Goal: Task Accomplishment & Management: Use online tool/utility

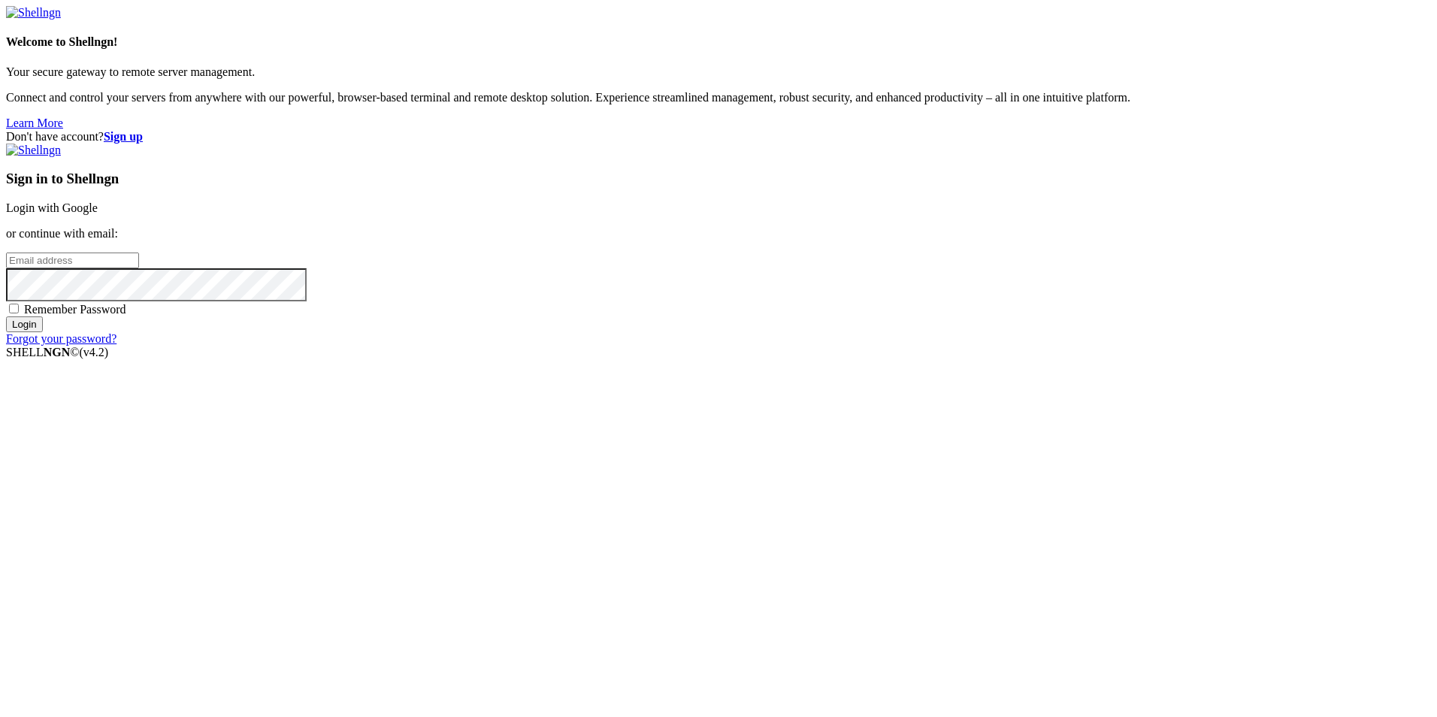
click at [139, 268] on input "email" at bounding box center [72, 260] width 133 height 16
type input "braiskeko"
type input "[EMAIL_ADDRESS][DOMAIN_NAME]"
click at [6, 316] on input "Login" at bounding box center [24, 324] width 37 height 16
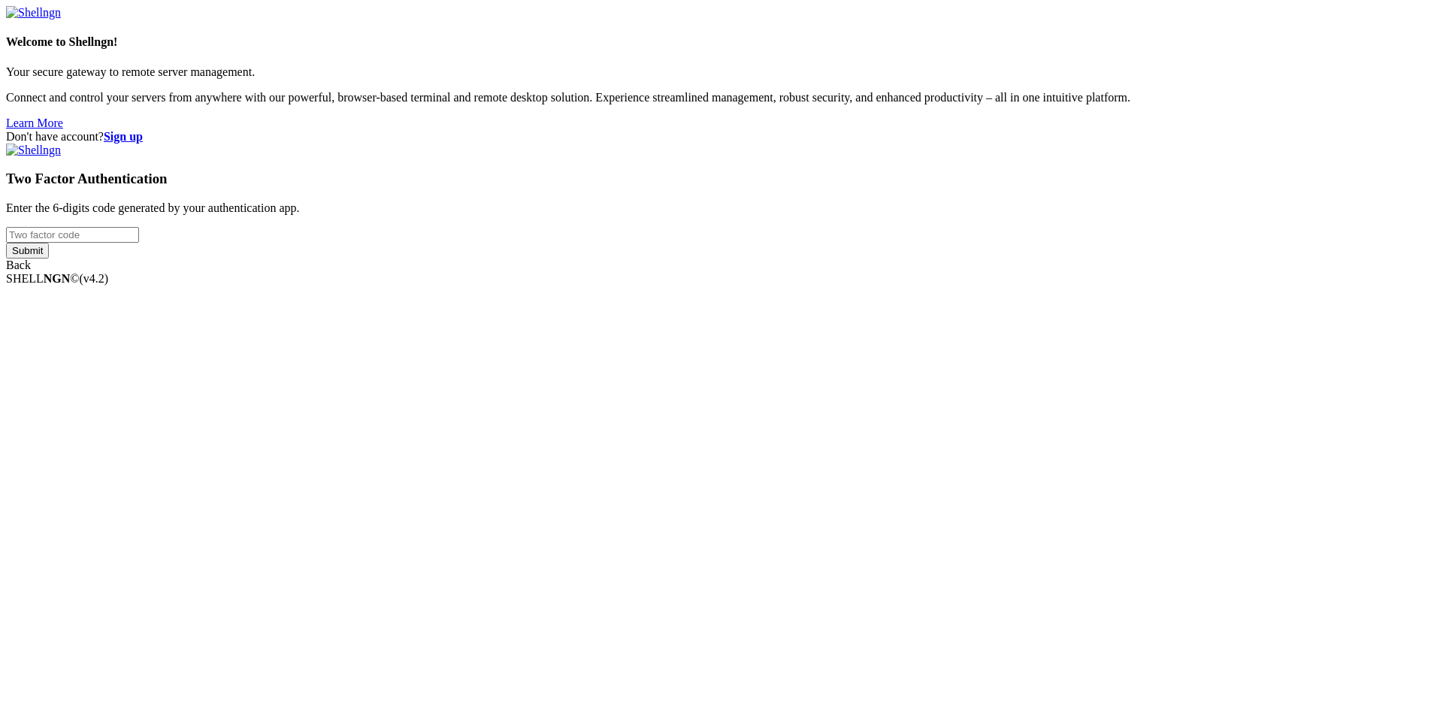
click at [139, 243] on input "number" at bounding box center [72, 235] width 133 height 16
type input "672669"
click at [49, 258] on input "Submit" at bounding box center [27, 251] width 43 height 16
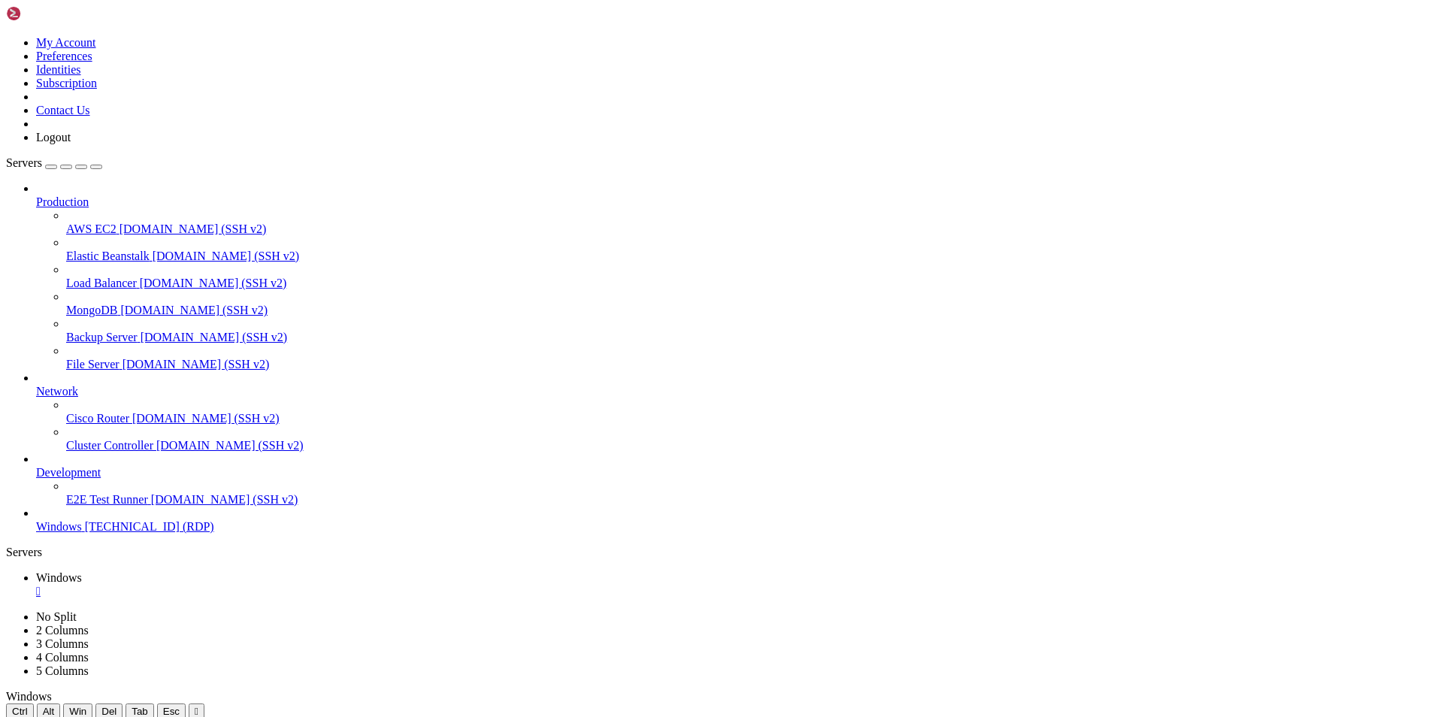
drag, startPoint x: 353, startPoint y: 856, endPoint x: 562, endPoint y: 1130, distance: 344.7
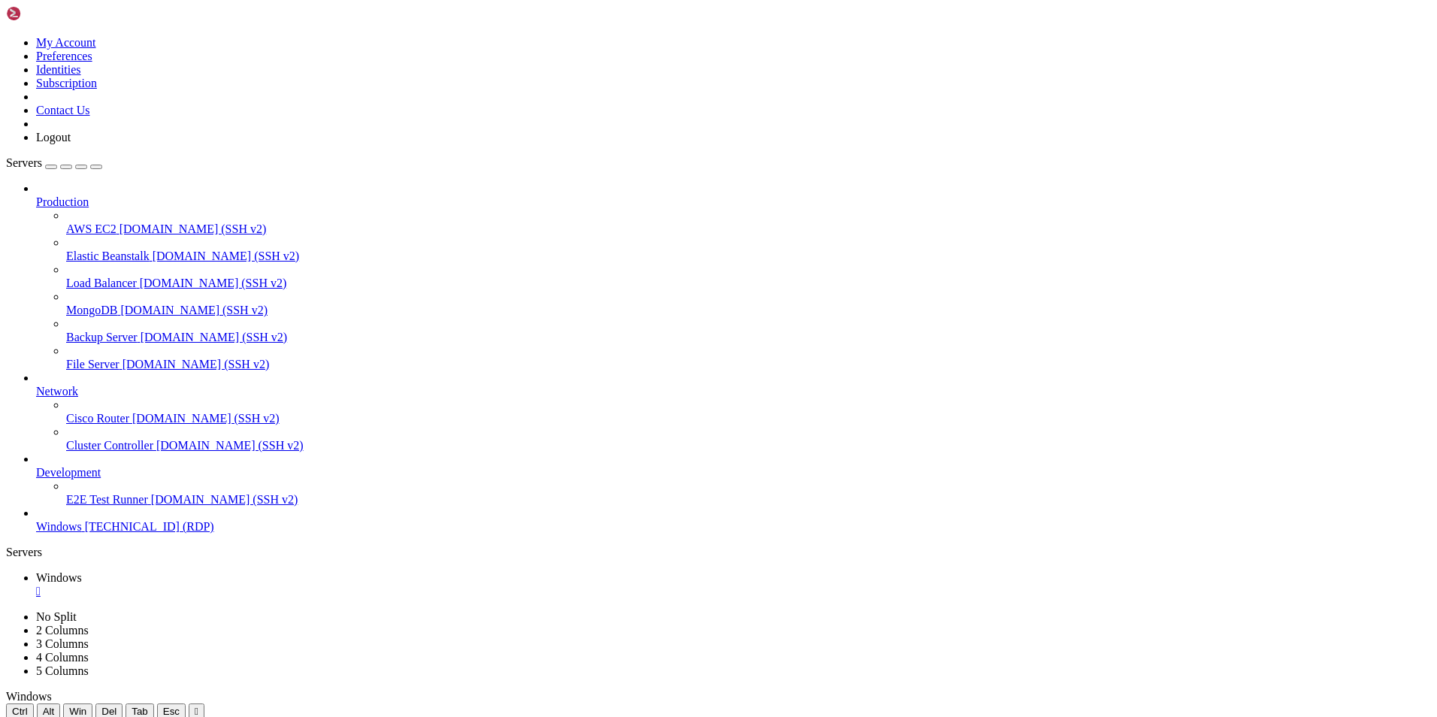
drag, startPoint x: 301, startPoint y: 1182, endPoint x: 237, endPoint y: 1187, distance: 64.1
drag, startPoint x: 270, startPoint y: 732, endPoint x: 707, endPoint y: 899, distance: 468.0
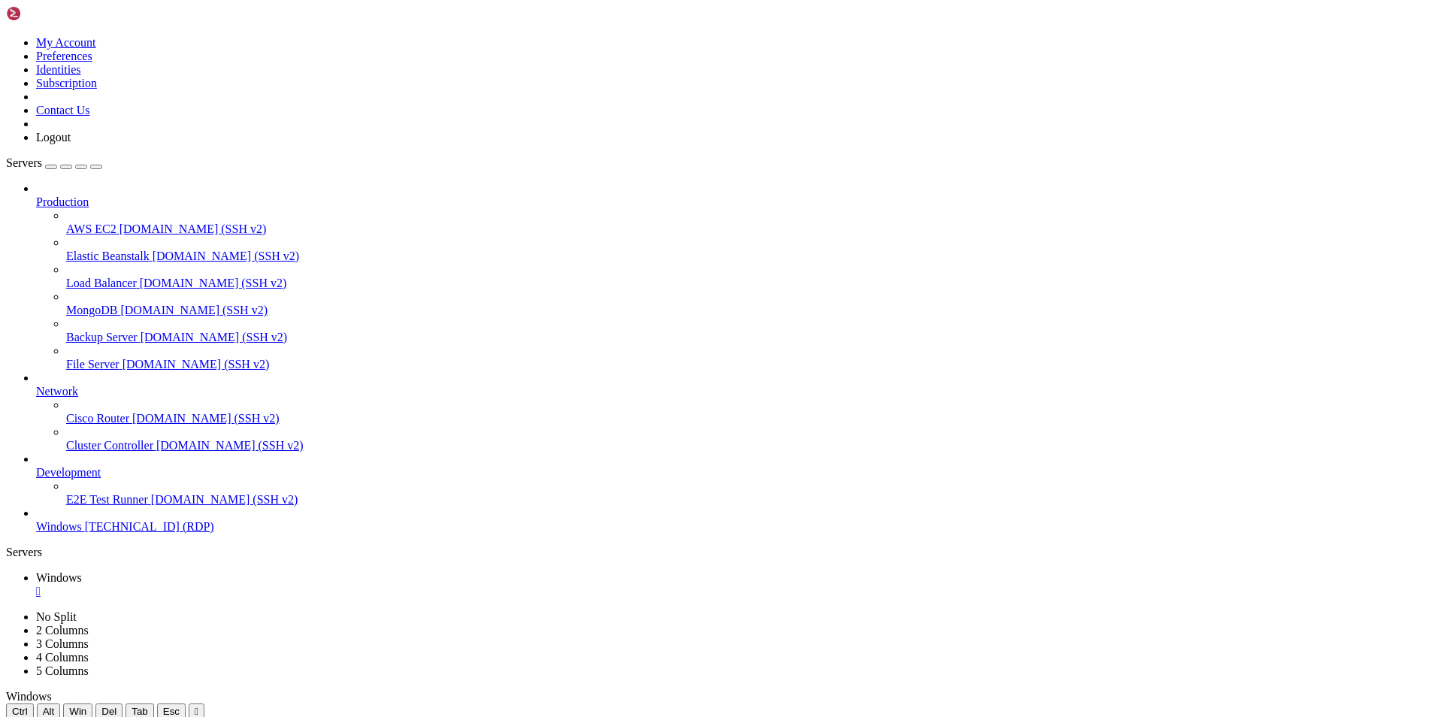
drag, startPoint x: 716, startPoint y: 833, endPoint x: 761, endPoint y: 816, distance: 48.3
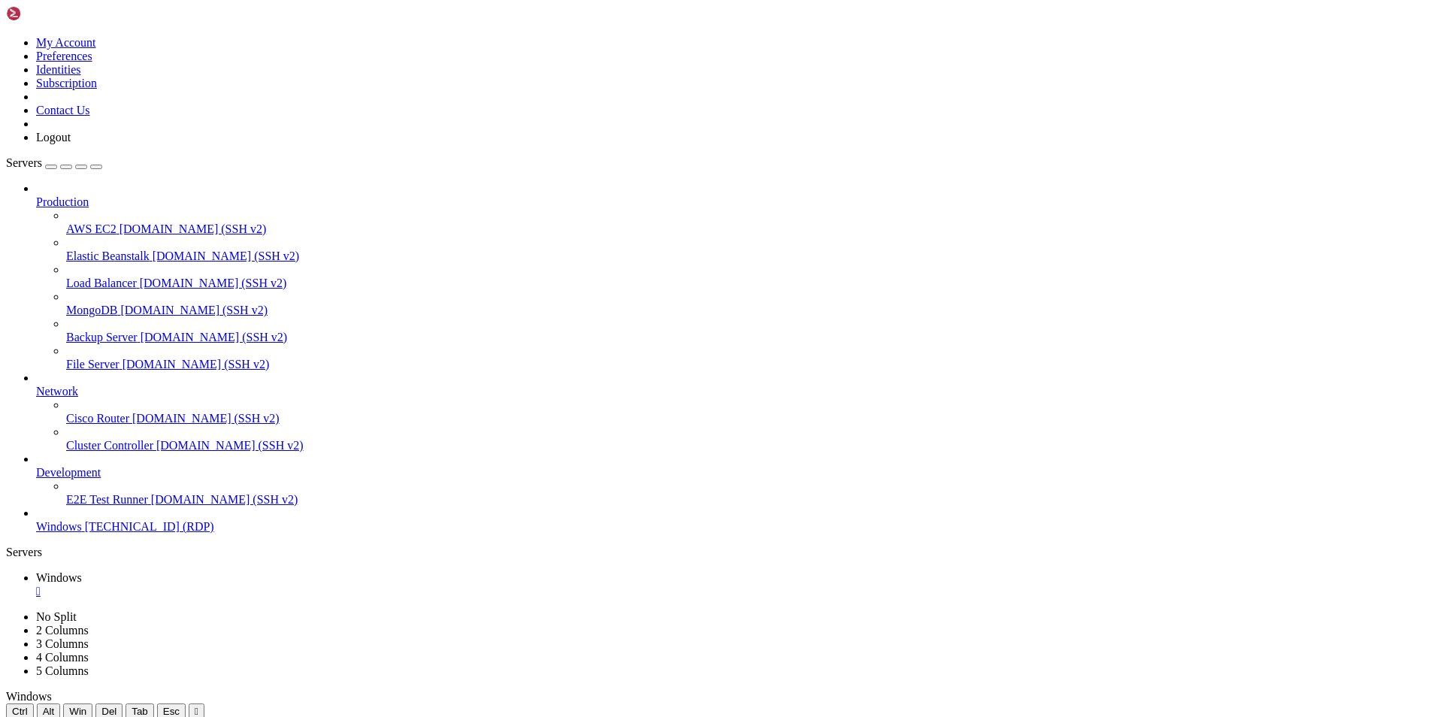
drag, startPoint x: 287, startPoint y: 729, endPoint x: 850, endPoint y: 790, distance: 566.1
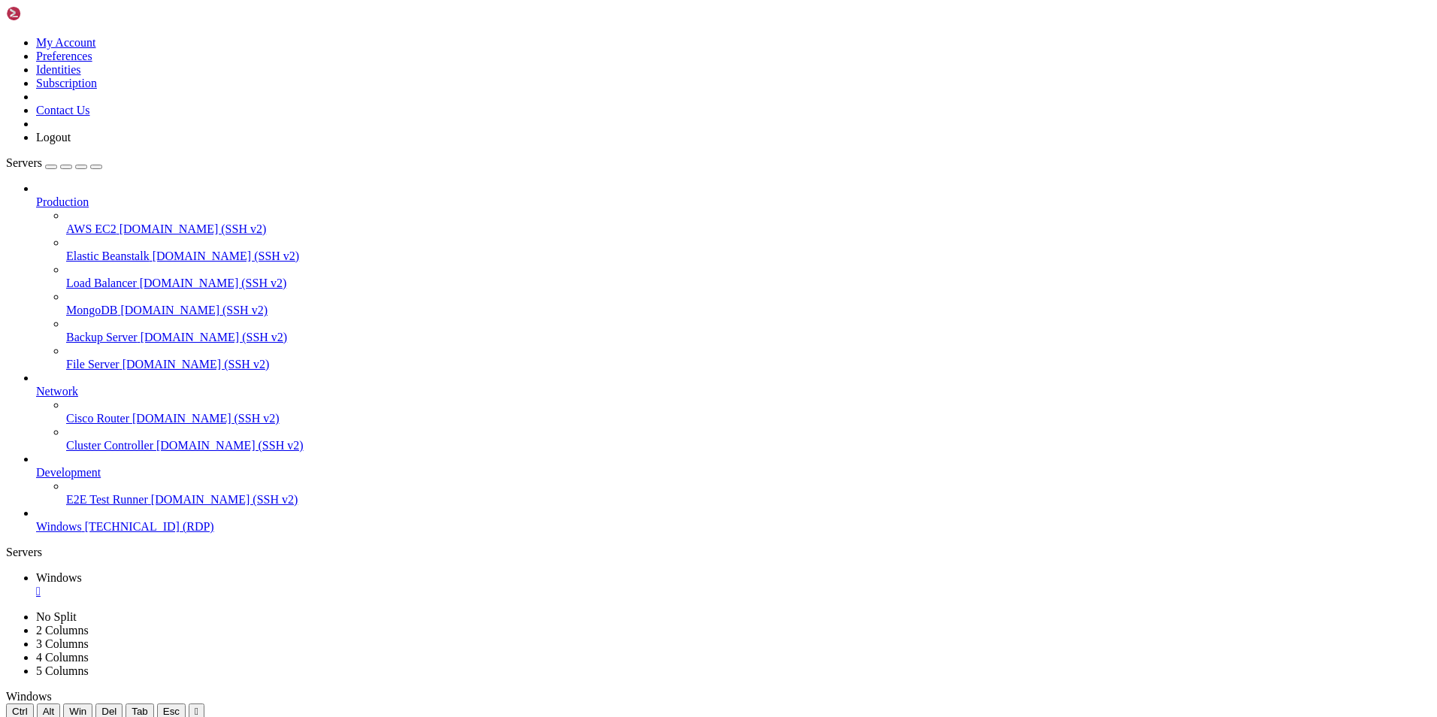
drag, startPoint x: 883, startPoint y: 1233, endPoint x: 912, endPoint y: 1292, distance: 65.5
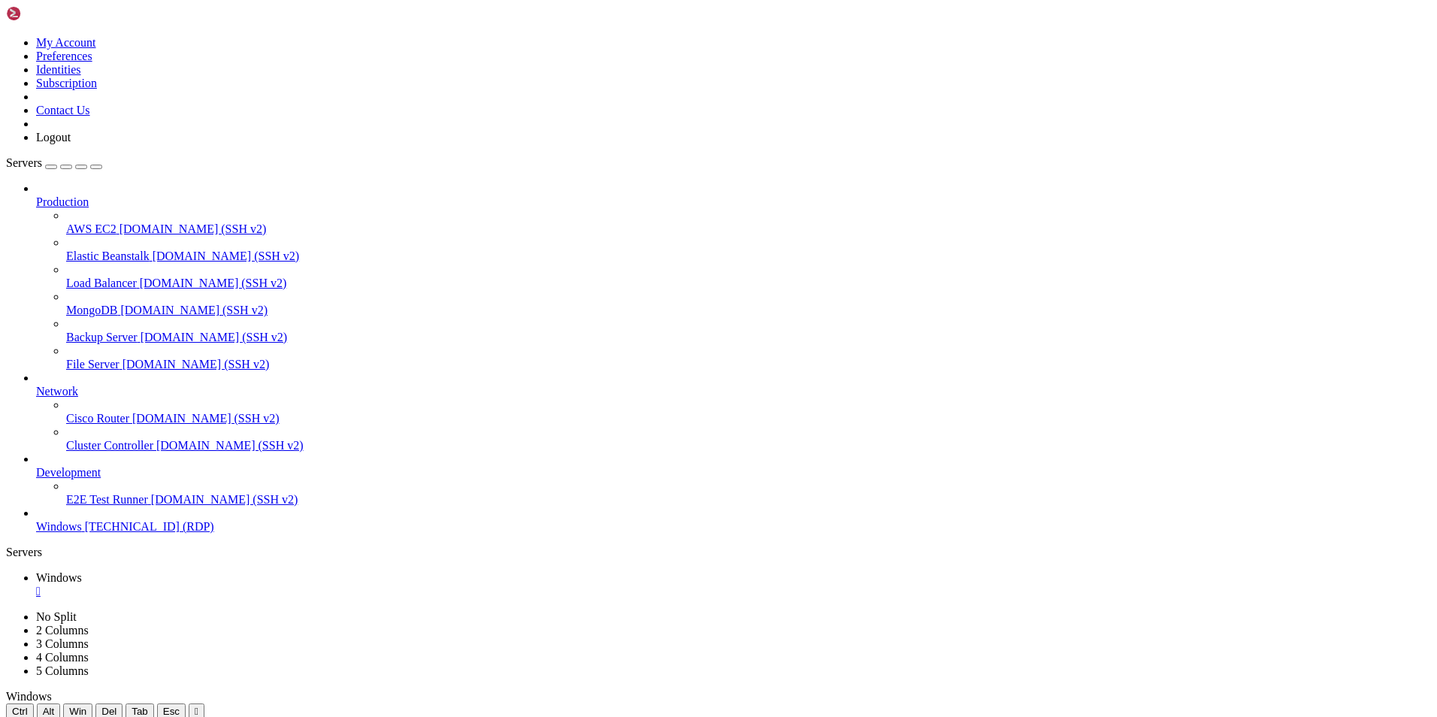
drag, startPoint x: 201, startPoint y: 729, endPoint x: 726, endPoint y: 844, distance: 536.9
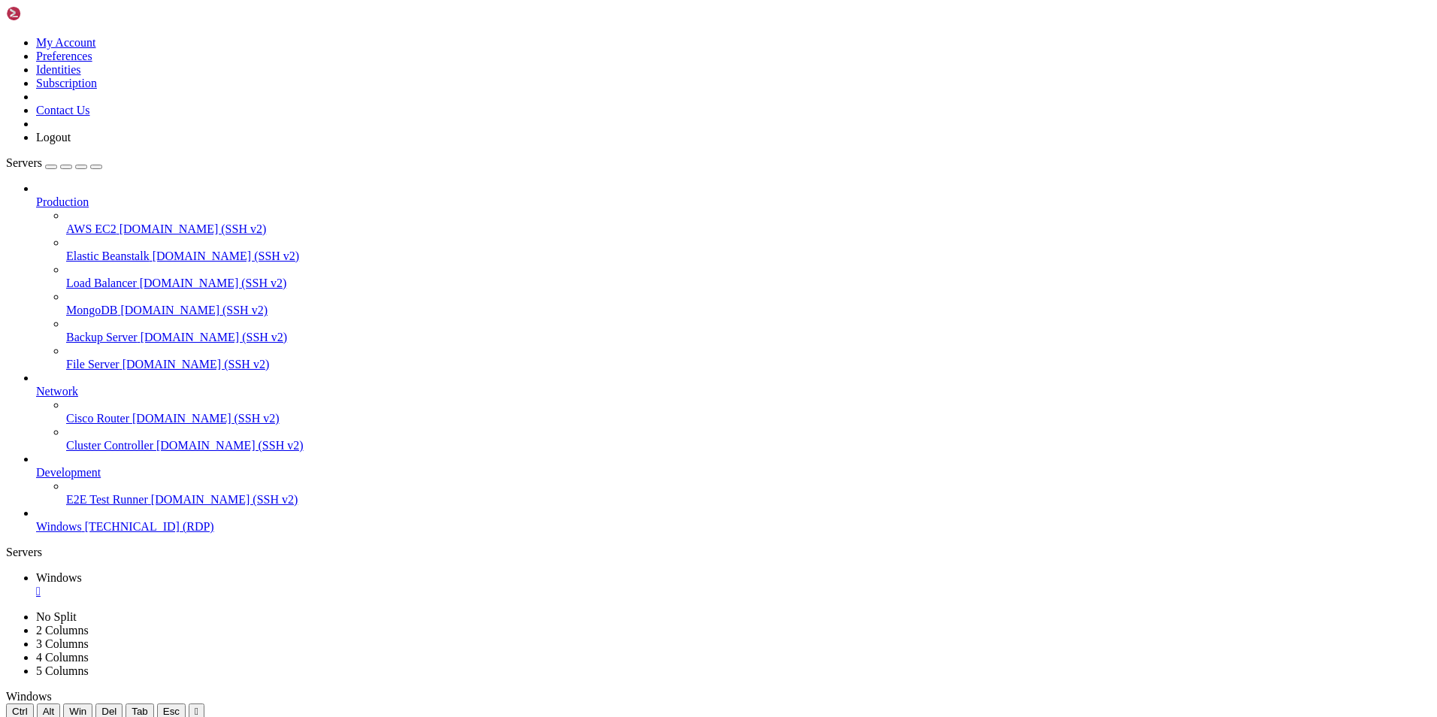
drag, startPoint x: 177, startPoint y: 726, endPoint x: 754, endPoint y: 811, distance: 583.4
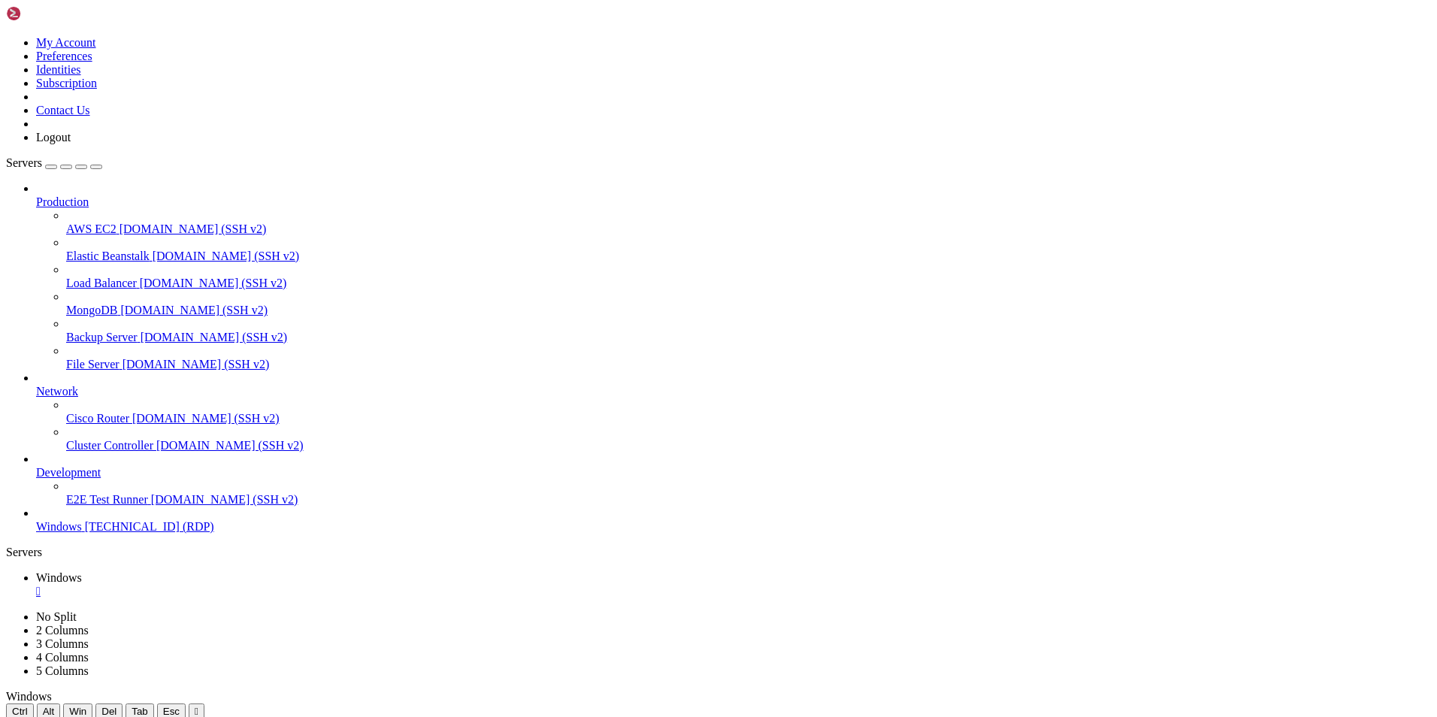
drag, startPoint x: 569, startPoint y: 773, endPoint x: 773, endPoint y: 787, distance: 204.8
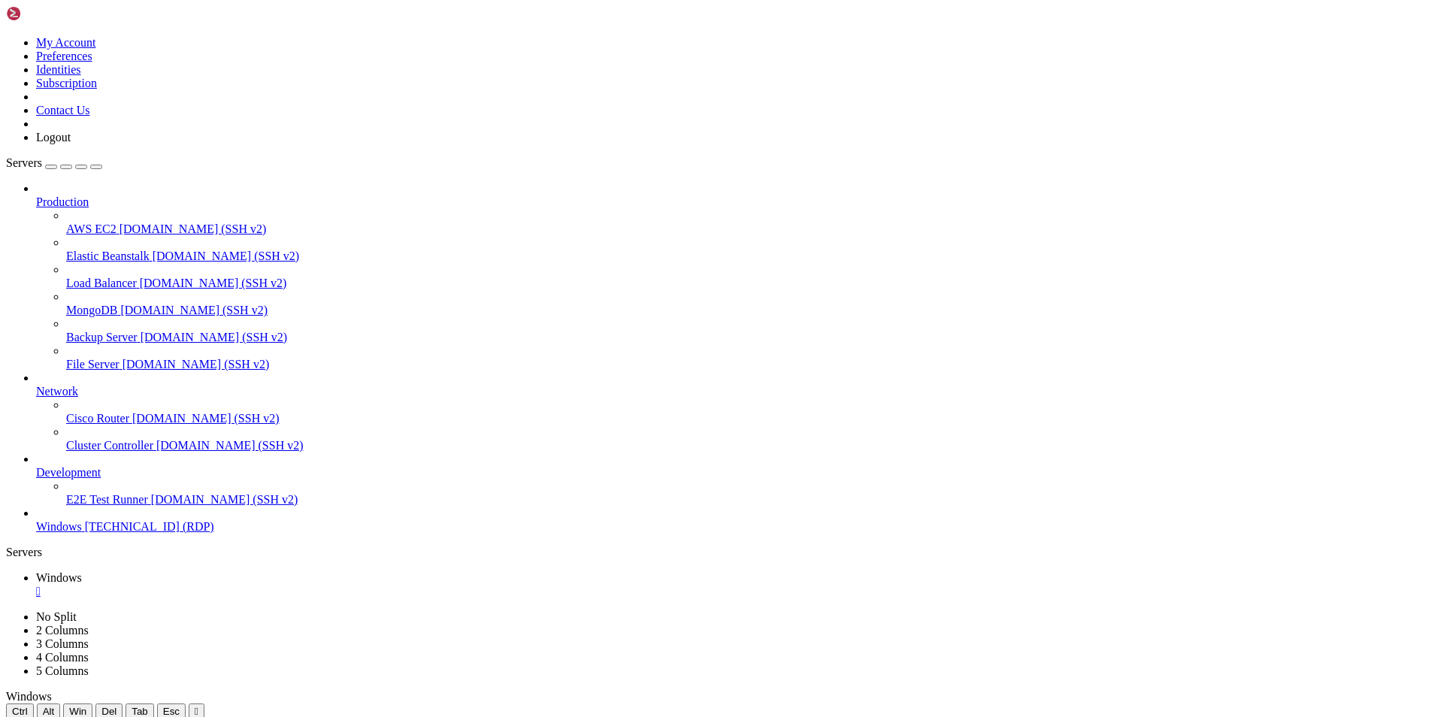
drag, startPoint x: 228, startPoint y: 1133, endPoint x: 224, endPoint y: 1208, distance: 75.3
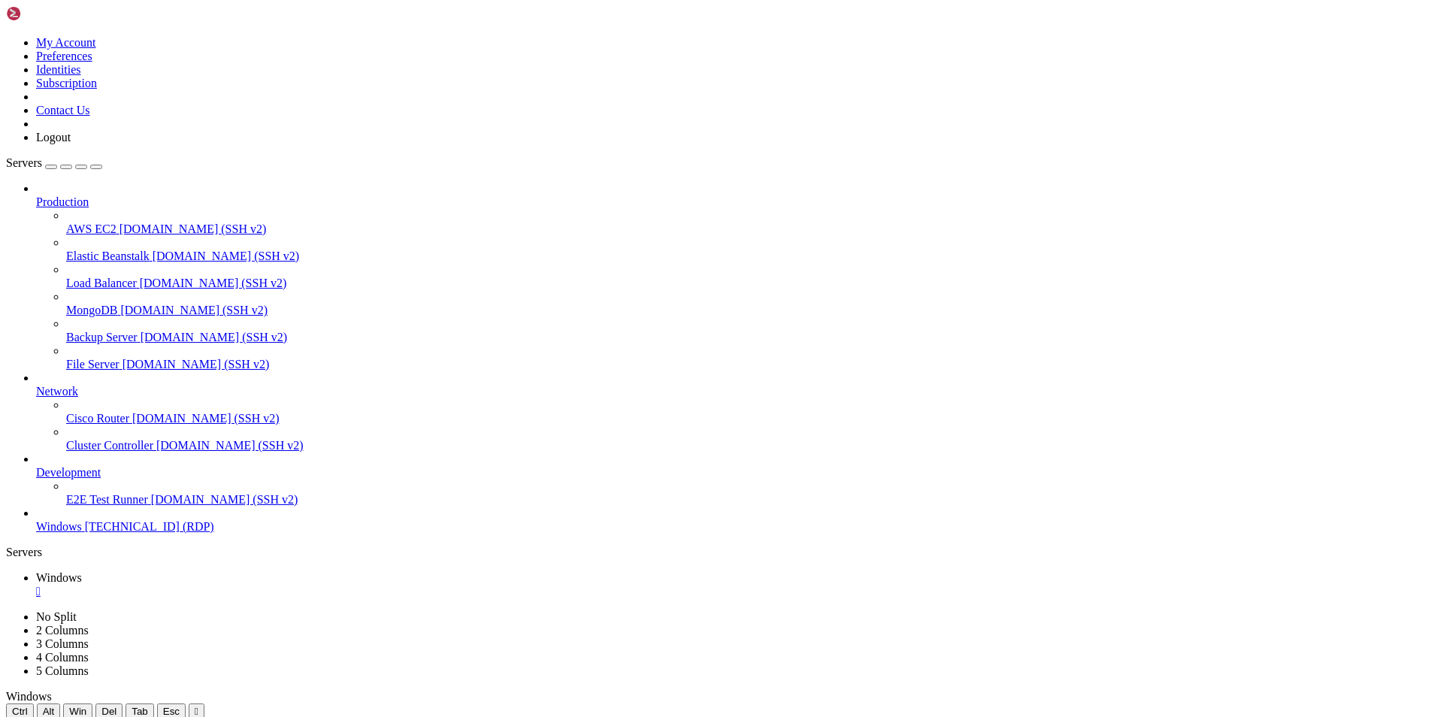
drag, startPoint x: 642, startPoint y: 736, endPoint x: 633, endPoint y: 794, distance: 58.4
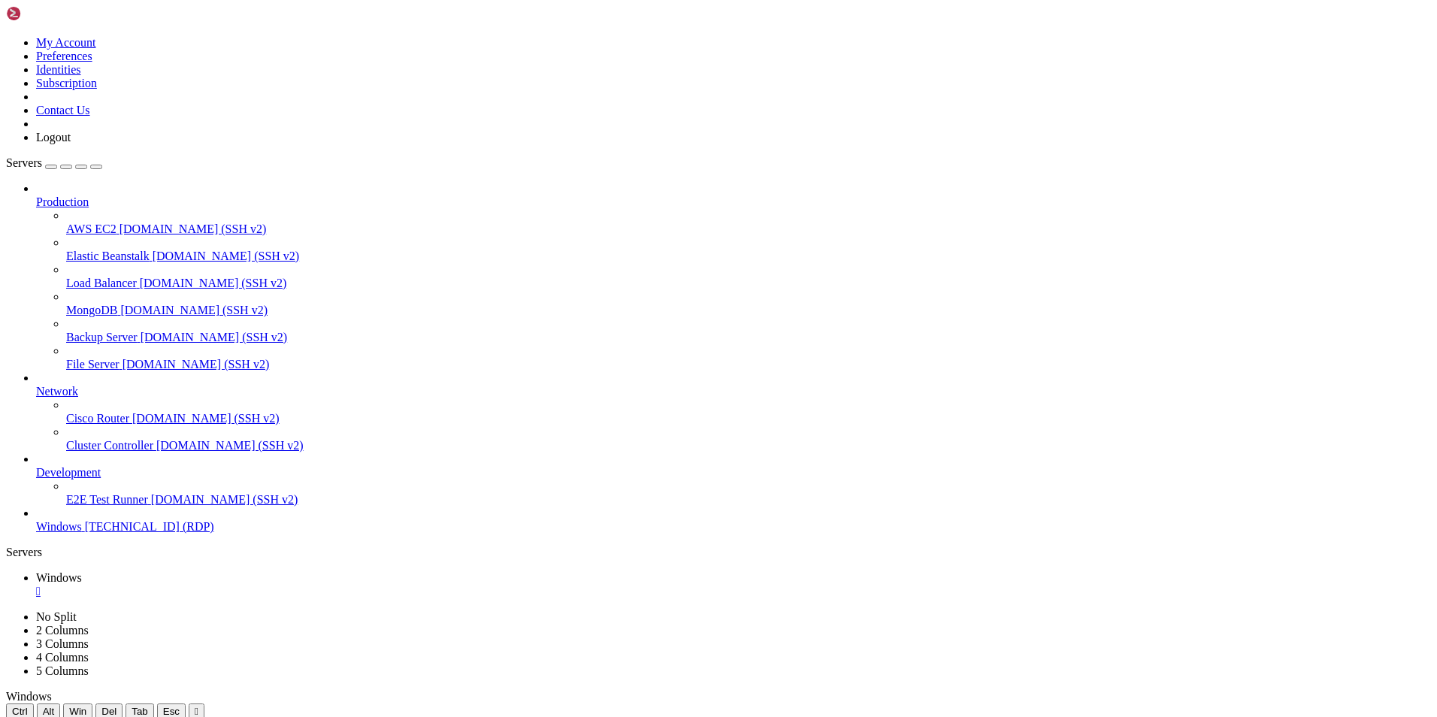
drag, startPoint x: 634, startPoint y: 790, endPoint x: 645, endPoint y: 790, distance: 10.5
click at [96, 167] on icon "button" at bounding box center [96, 167] width 0 height 0
drag, startPoint x: 832, startPoint y: 811, endPoint x: 941, endPoint y: 811, distance: 109.7
